Goal: Use online tool/utility

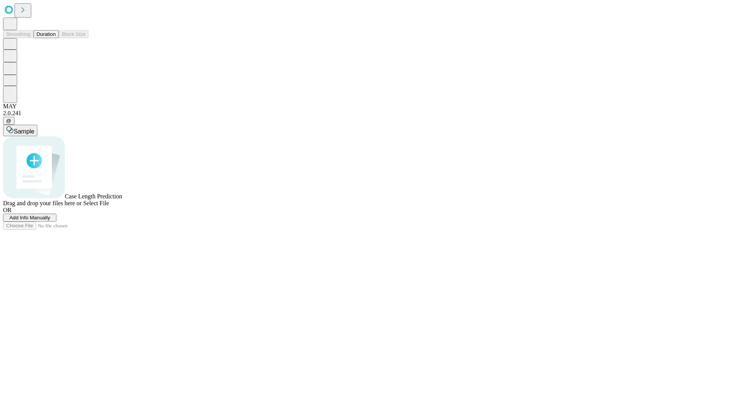
click at [56, 38] on button "Duration" at bounding box center [46, 34] width 25 height 8
click at [34, 128] on span "Sample" at bounding box center [24, 131] width 21 height 6
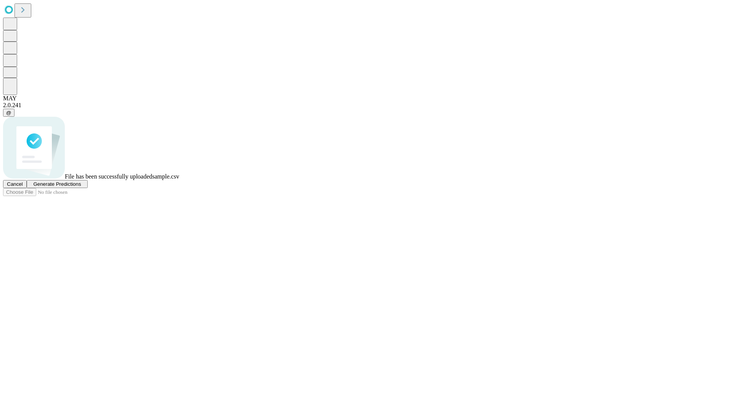
click at [81, 187] on span "Generate Predictions" at bounding box center [57, 184] width 48 height 6
